Goal: Transaction & Acquisition: Purchase product/service

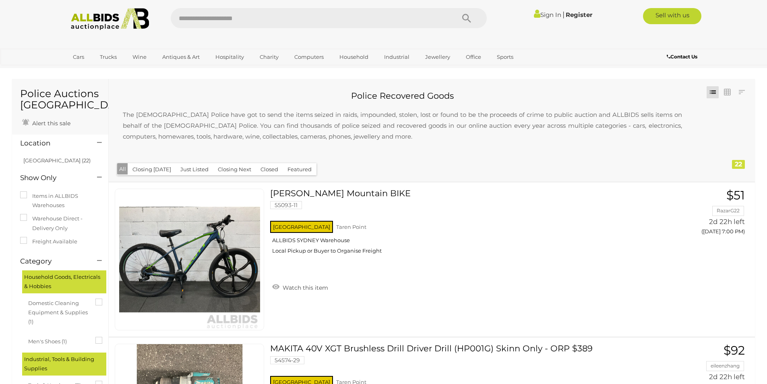
click at [90, 26] on img at bounding box center [109, 19] width 87 height 22
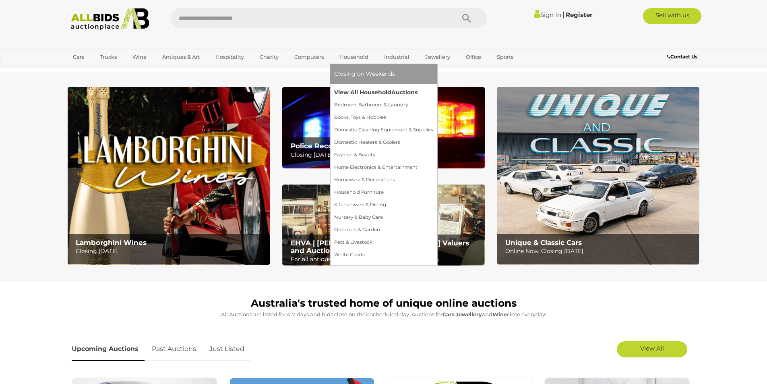
click at [358, 93] on link "View All Household Auctions" at bounding box center [383, 92] width 99 height 12
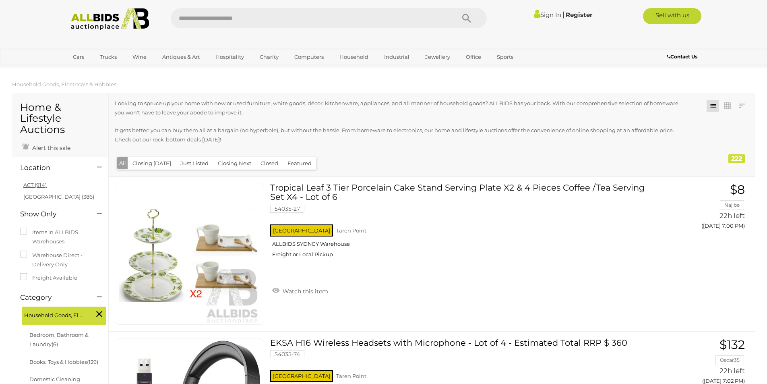
click at [30, 185] on link "ACT (914)" at bounding box center [34, 185] width 23 height 6
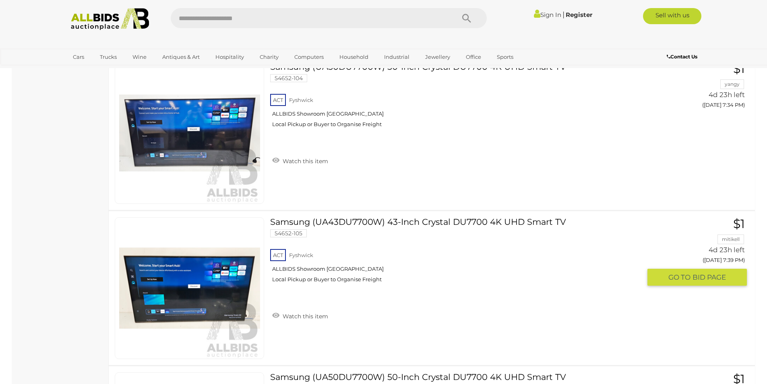
scroll to position [2885, 0]
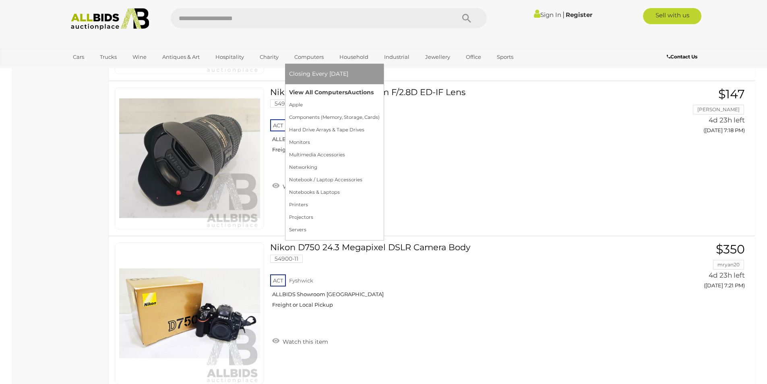
click at [321, 96] on link "View All Computers Auctions" at bounding box center [334, 92] width 91 height 12
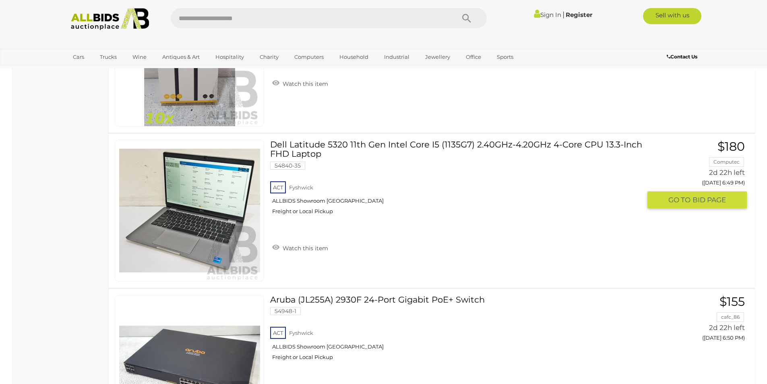
scroll to position [738, 0]
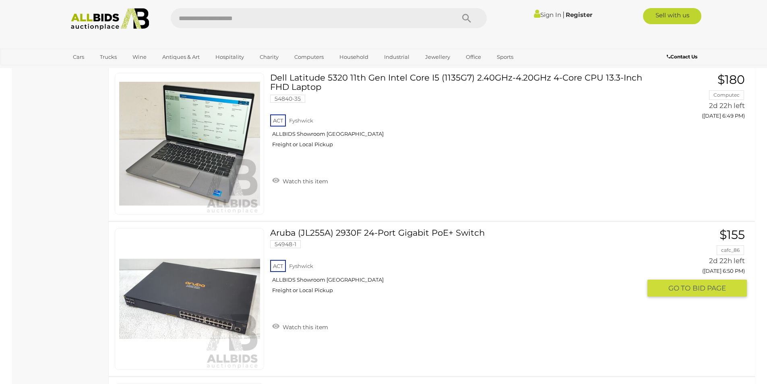
drag, startPoint x: 352, startPoint y: 223, endPoint x: 606, endPoint y: 174, distance: 258.8
click at [606, 154] on div "ACT Fyshwick ALLBIDS Showroom Fyshwick Freight or Local Pickup" at bounding box center [455, 133] width 371 height 41
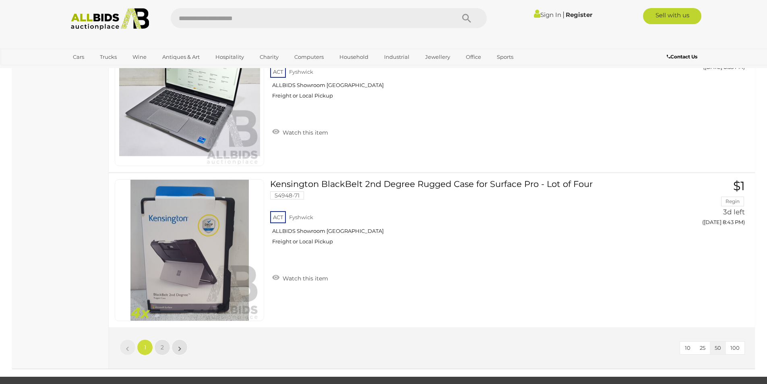
scroll to position [7741, 0]
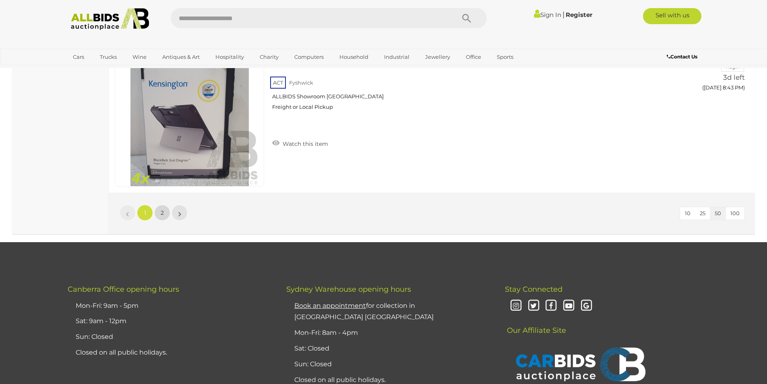
click at [168, 214] on link "2" at bounding box center [162, 213] width 16 height 16
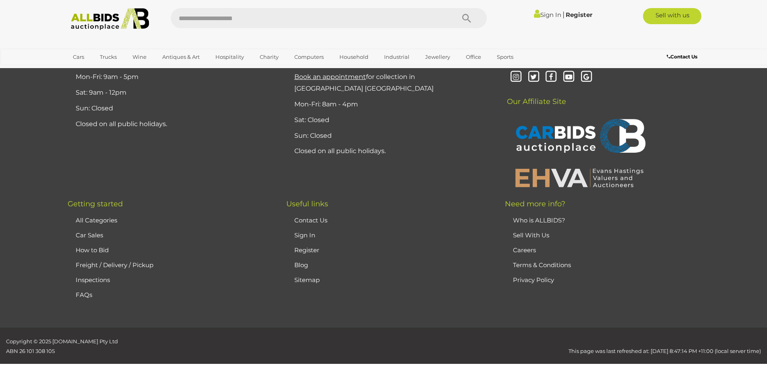
scroll to position [103, 0]
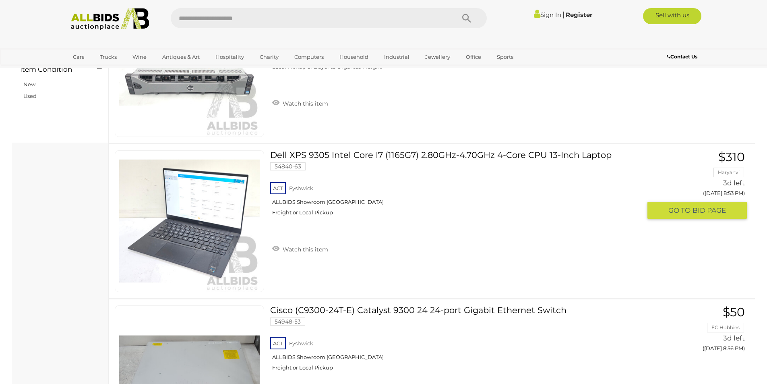
scroll to position [774, 0]
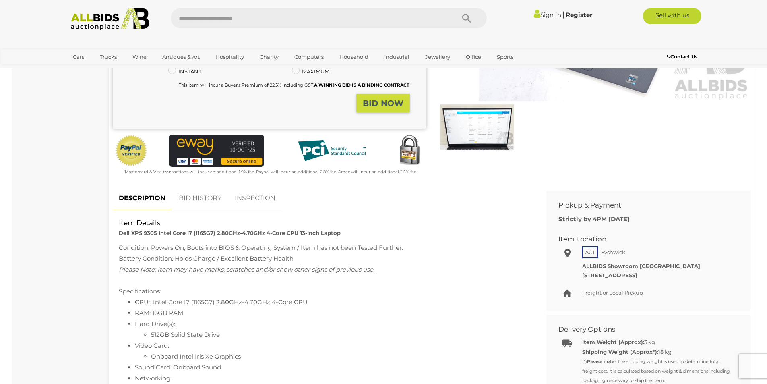
scroll to position [269, 0]
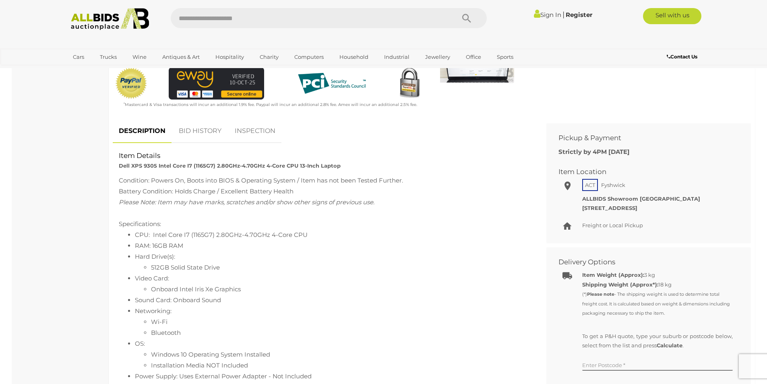
click at [192, 268] on li "512GB Solid State Drive" at bounding box center [339, 267] width 377 height 11
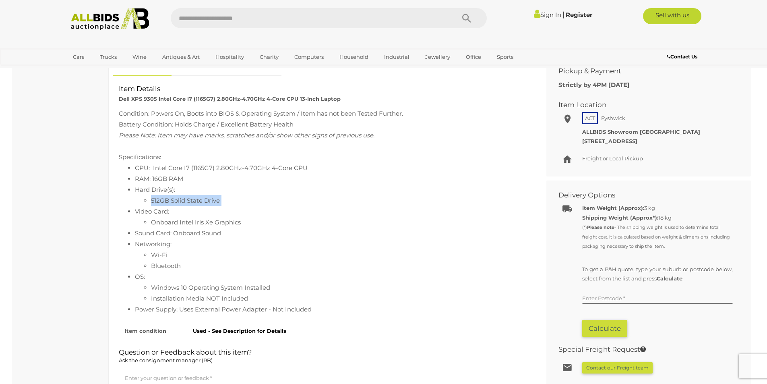
scroll to position [403, 0]
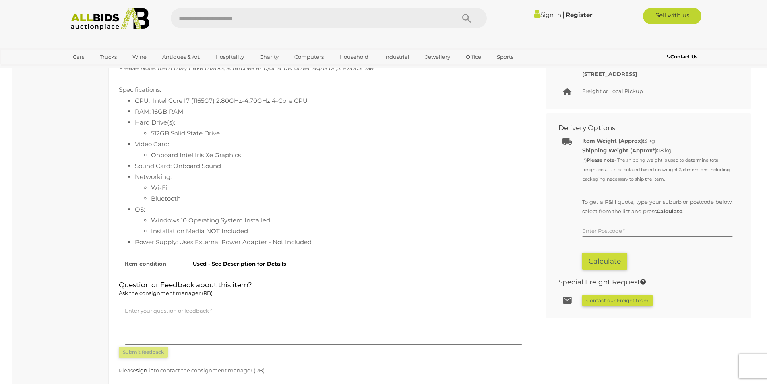
click at [203, 233] on li "Installation Media NOT Included" at bounding box center [339, 230] width 377 height 11
click at [192, 244] on li "Power Supply: Uses External Power Adapter - Not Included" at bounding box center [331, 241] width 393 height 11
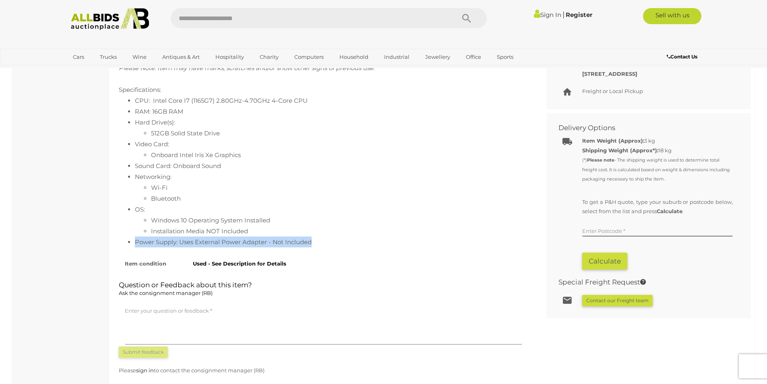
click at [192, 244] on li "Power Supply: Uses External Power Adapter - Not Included" at bounding box center [331, 241] width 393 height 11
click at [323, 249] on div "Condition: Powers On, Boots into BIOS & Operating System / Item has not been Te…" at bounding box center [324, 146] width 422 height 210
click at [260, 244] on li "Power Supply: Uses External Power Adapter - Not Included" at bounding box center [331, 241] width 393 height 11
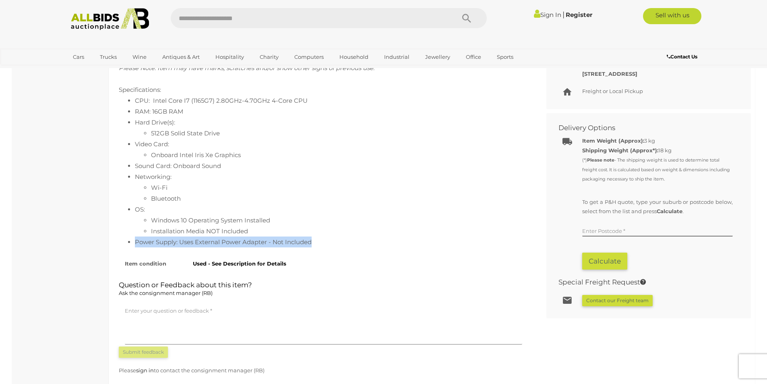
click at [310, 237] on li "Power Supply: Uses External Power Adapter - Not Included" at bounding box center [331, 241] width 393 height 11
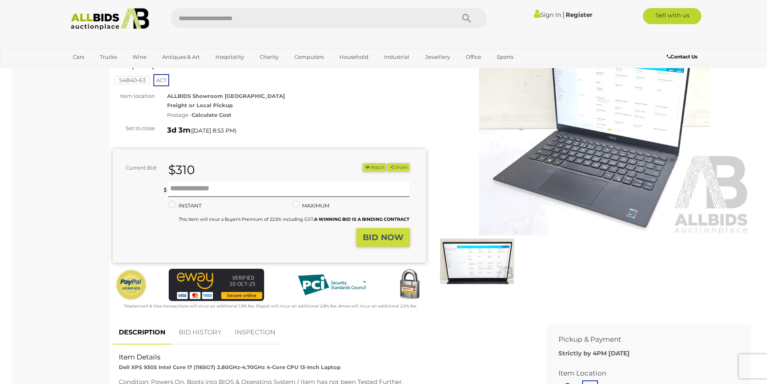
scroll to position [0, 0]
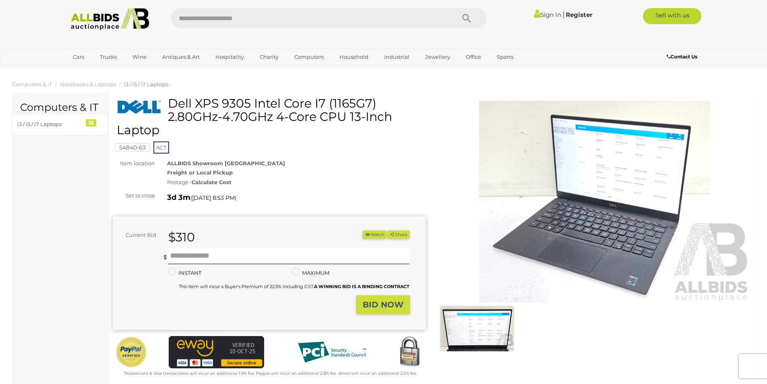
click at [492, 314] on img at bounding box center [477, 328] width 74 height 48
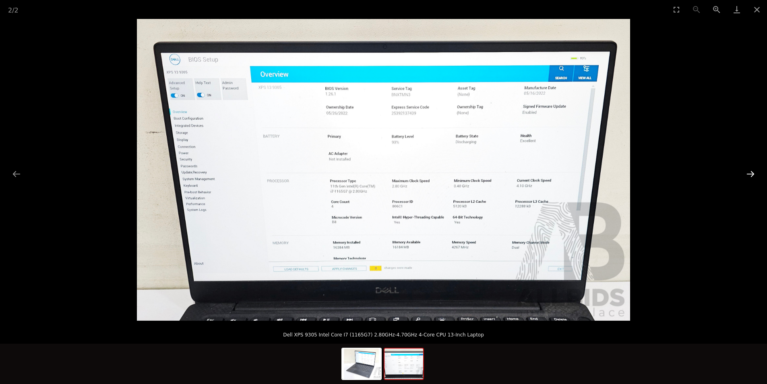
click at [750, 176] on button "Next slide" at bounding box center [750, 174] width 17 height 16
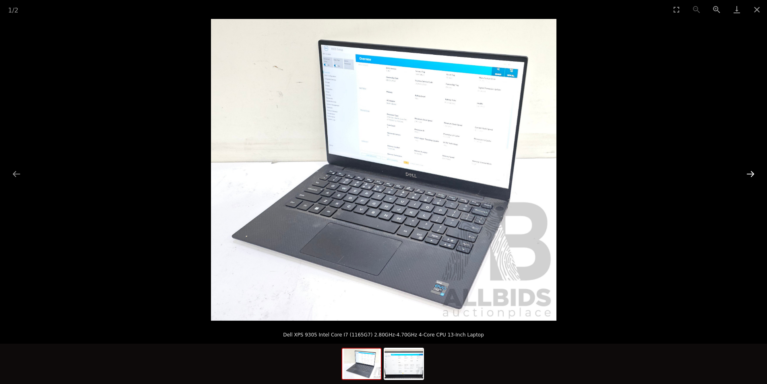
click at [750, 176] on button "Next slide" at bounding box center [750, 174] width 17 height 16
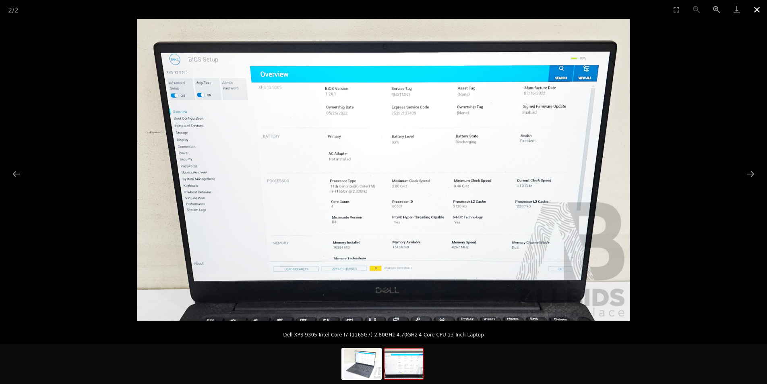
click at [756, 12] on button "Close gallery" at bounding box center [757, 9] width 20 height 19
